Goal: Navigation & Orientation: Find specific page/section

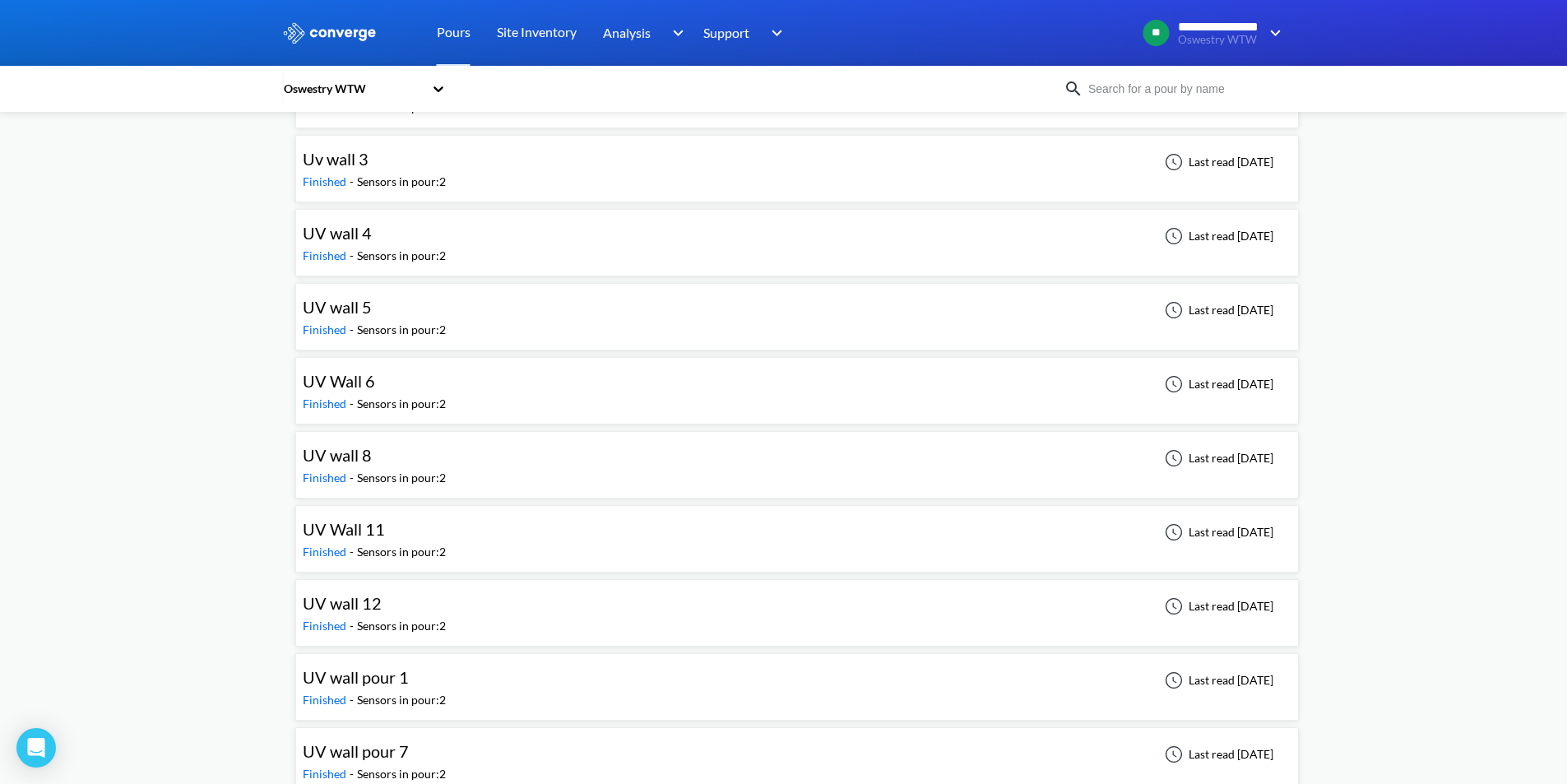
scroll to position [7046, 0]
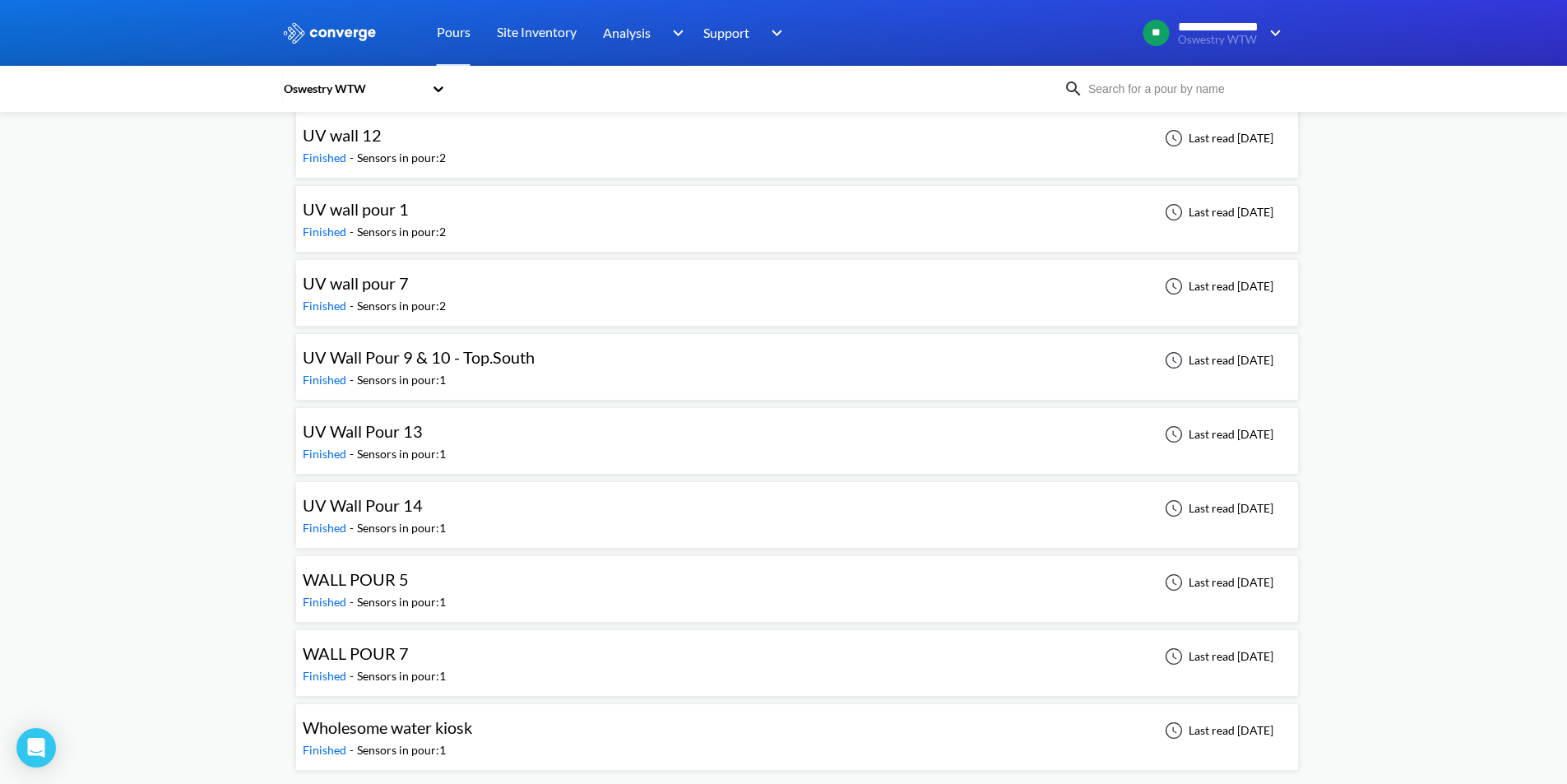
click at [376, 655] on span "WALL POUR 7" at bounding box center [355, 652] width 106 height 19
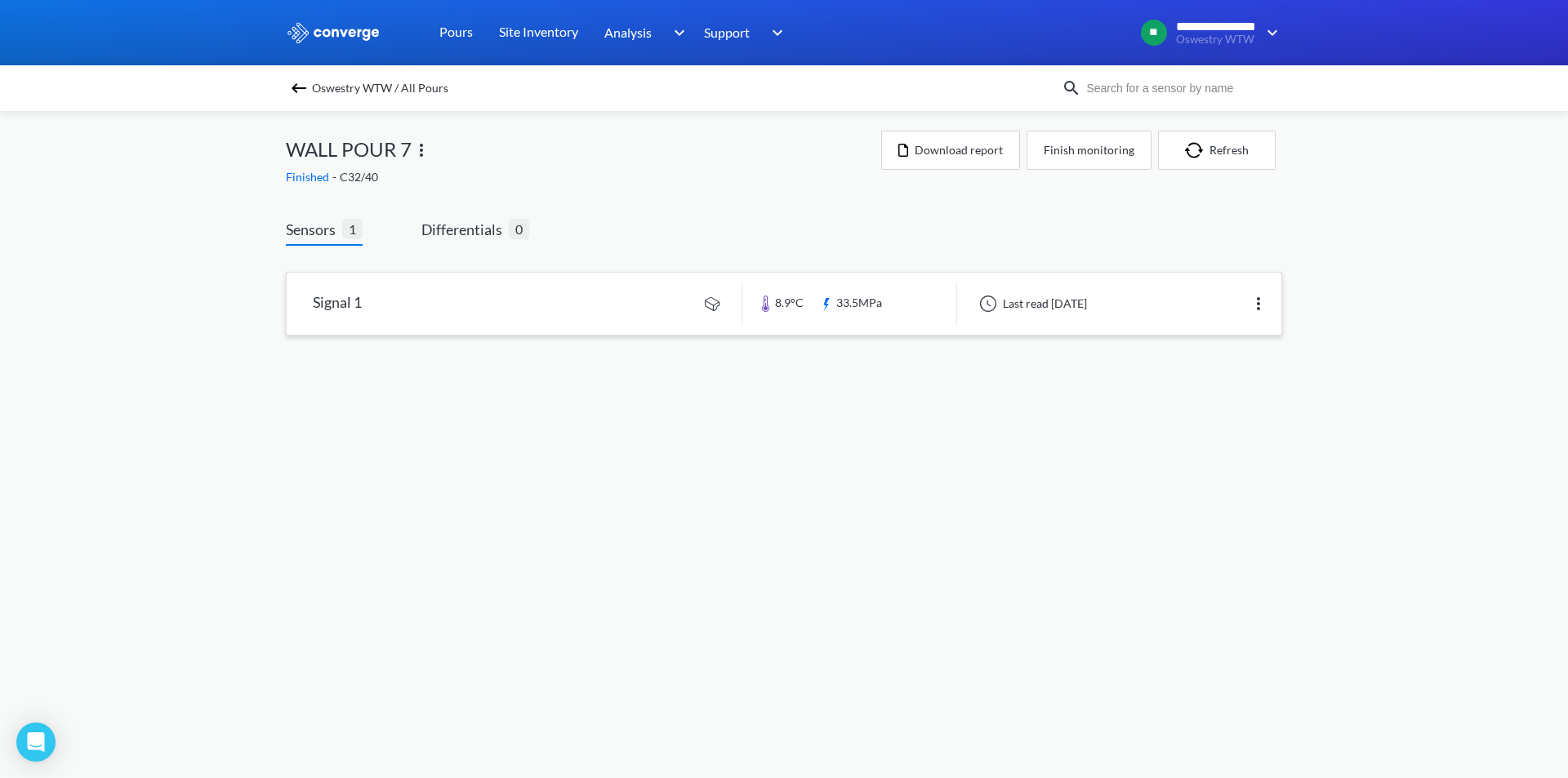
click at [908, 299] on link at bounding box center [783, 304] width 994 height 62
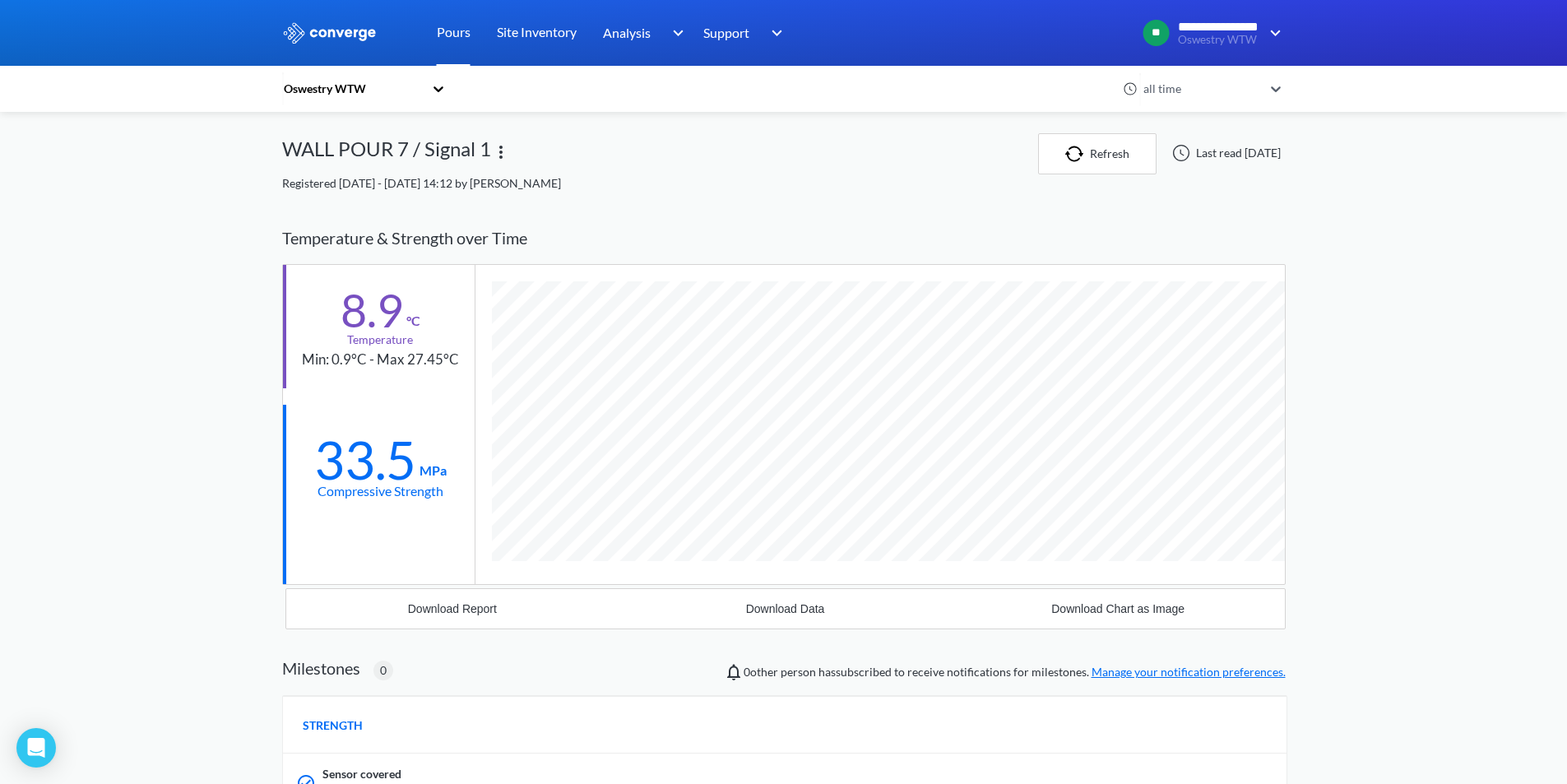
click at [465, 39] on link "Pours" at bounding box center [453, 32] width 33 height 66
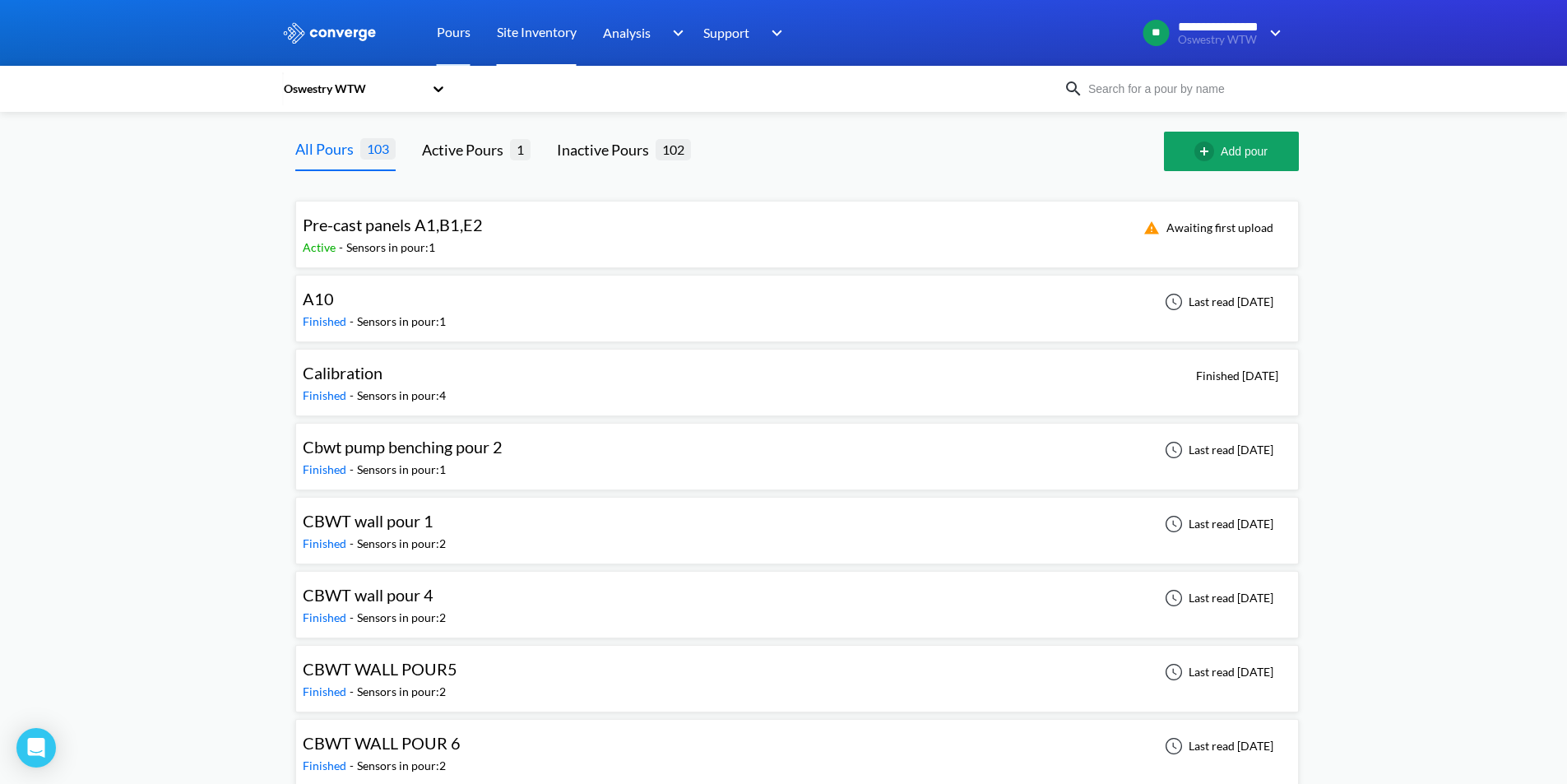
click at [514, 33] on link "Site Inventory" at bounding box center [537, 32] width 80 height 66
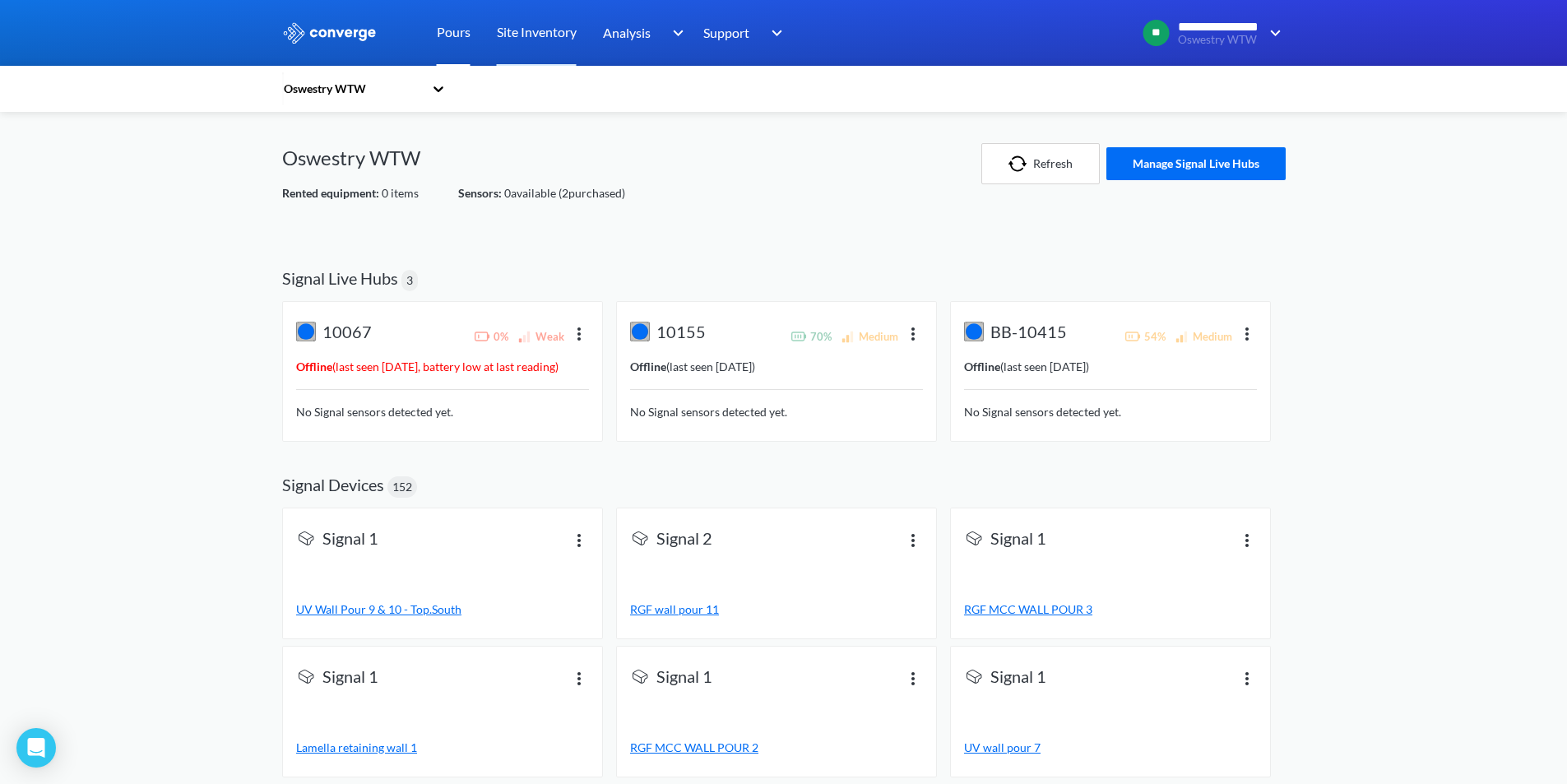
click at [458, 40] on link "Pours" at bounding box center [453, 32] width 33 height 66
